Goal: Subscribe to service/newsletter

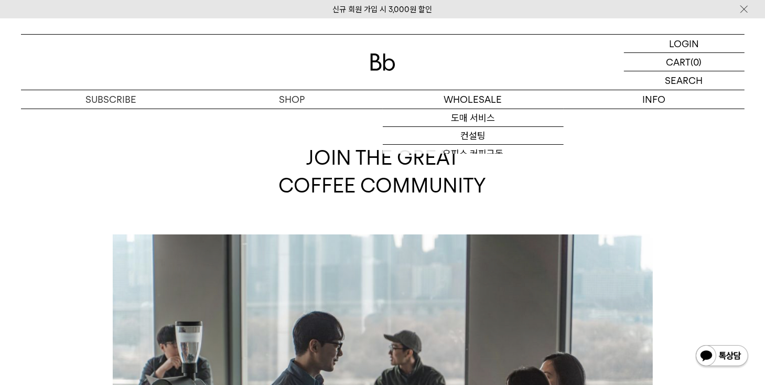
click at [366, 45] on div at bounding box center [383, 62] width 724 height 55
click at [375, 54] on img at bounding box center [382, 61] width 25 height 17
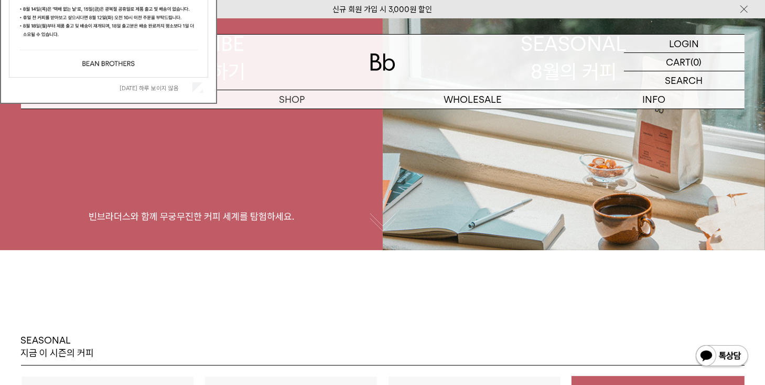
scroll to position [157, 0]
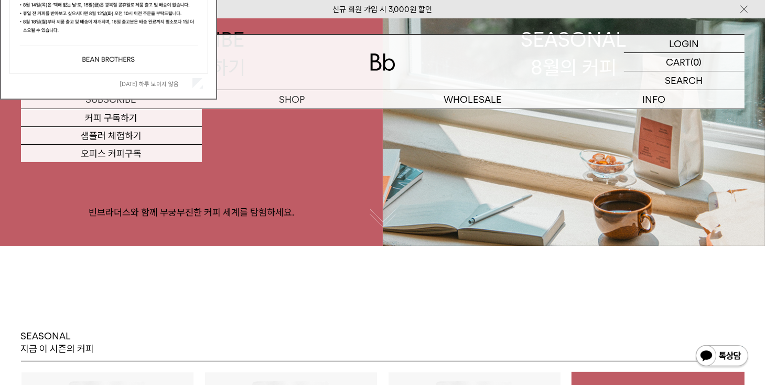
click at [195, 76] on div "오늘 하루 보이지 않음" at bounding box center [108, 83] width 199 height 20
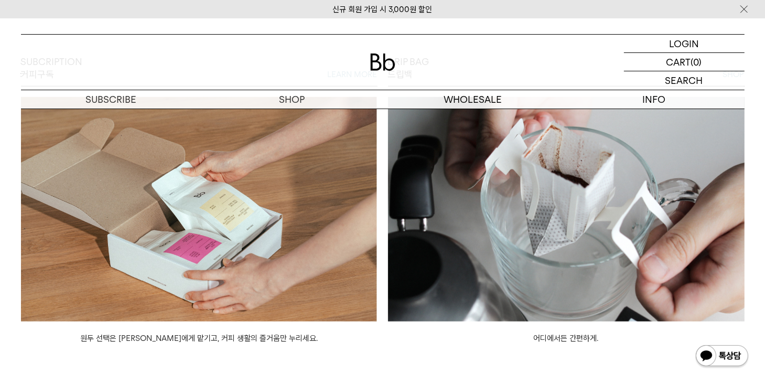
scroll to position [892, 0]
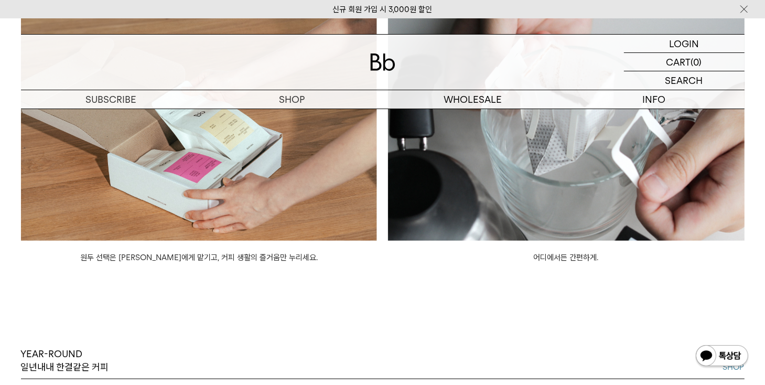
click at [557, 170] on img at bounding box center [566, 128] width 357 height 224
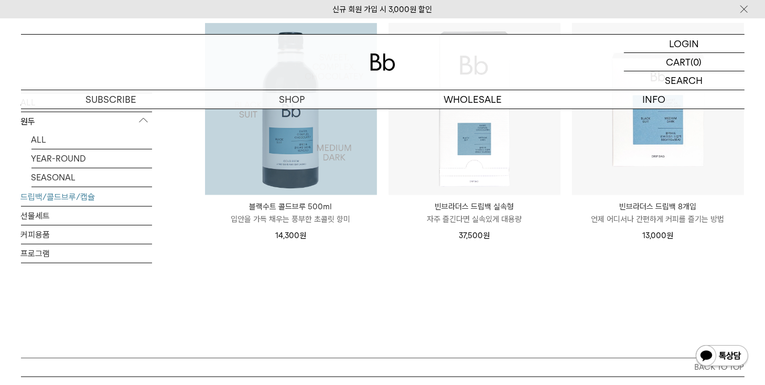
scroll to position [892, 0]
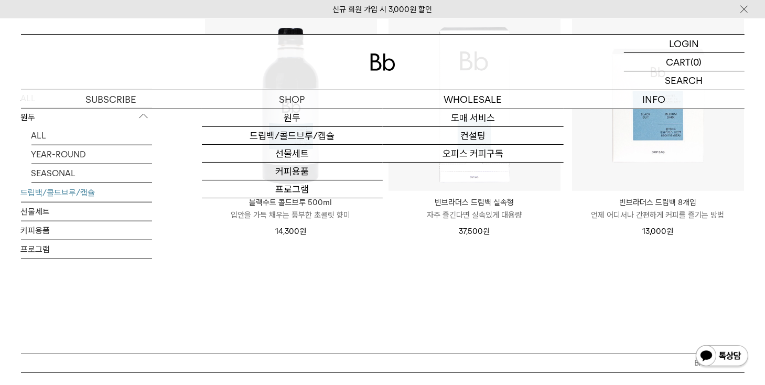
click at [378, 66] on img at bounding box center [382, 61] width 25 height 17
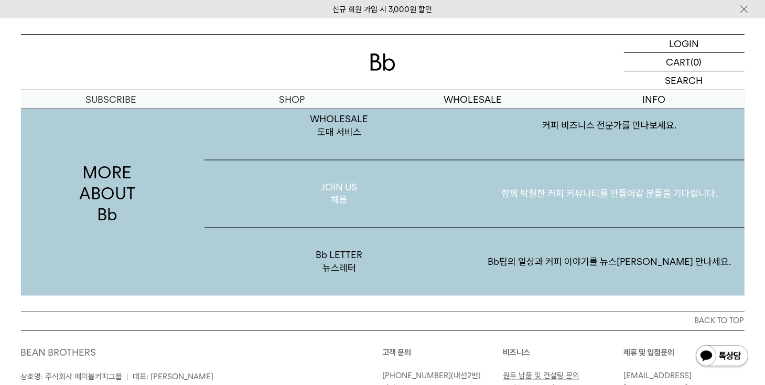
scroll to position [1888, 0]
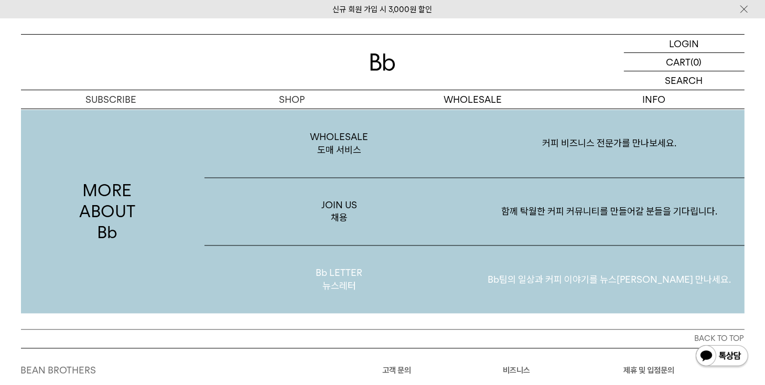
click at [570, 265] on p "Bb팀의 일상과 커피 이야기를 뉴스레터로 만나세요." at bounding box center [610, 280] width 270 height 55
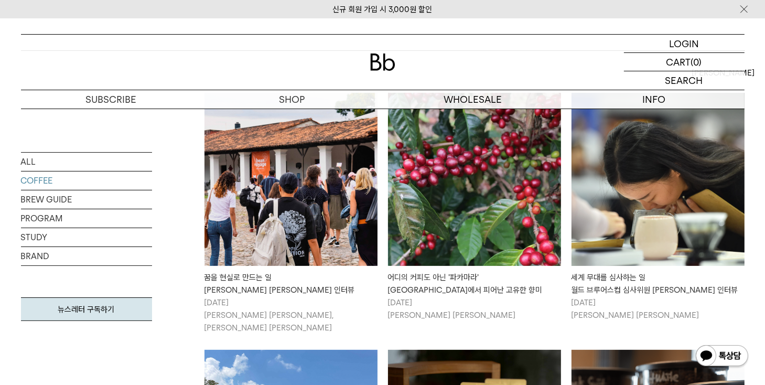
scroll to position [210, 0]
